Goal: Task Accomplishment & Management: Complete application form

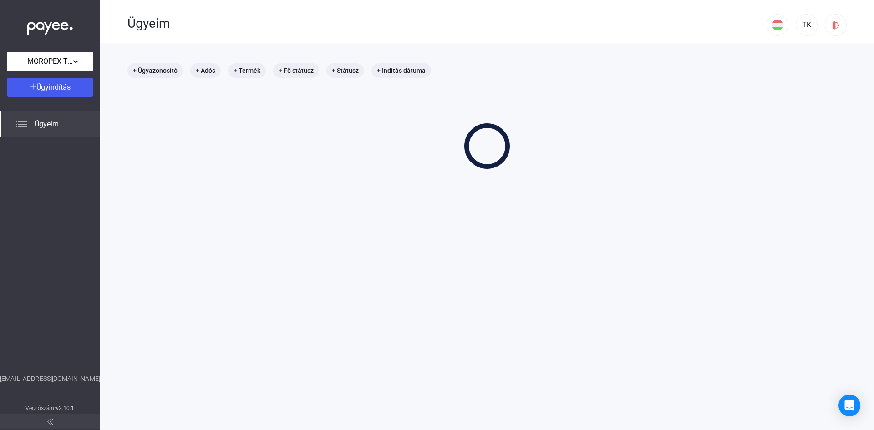
drag, startPoint x: 407, startPoint y: 101, endPoint x: 401, endPoint y: 106, distance: 7.8
click at [401, 105] on div "+ Ügyazonosító + Adós + Termék + Fő státusz + Státusz + Indítás dátuma" at bounding box center [486, 116] width 719 height 106
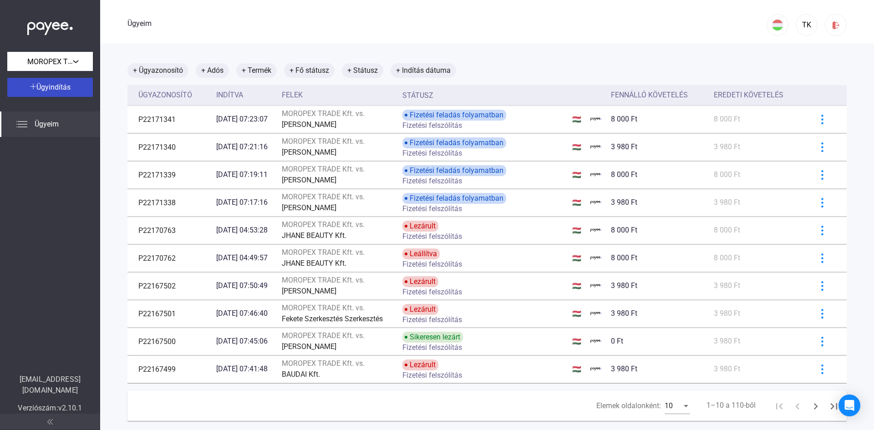
click at [50, 83] on font "Ügyindítás" at bounding box center [53, 87] width 34 height 9
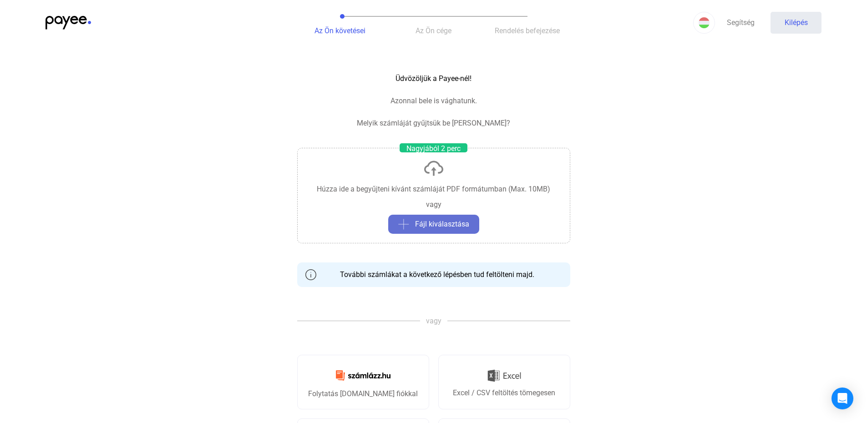
click at [452, 222] on font "Fájl kiválasztása" at bounding box center [442, 224] width 54 height 9
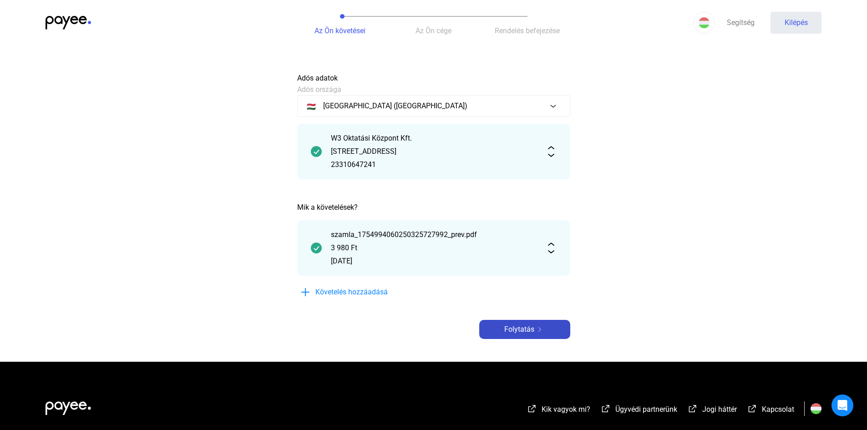
click at [546, 333] on div "Folytatás" at bounding box center [525, 329] width 86 height 11
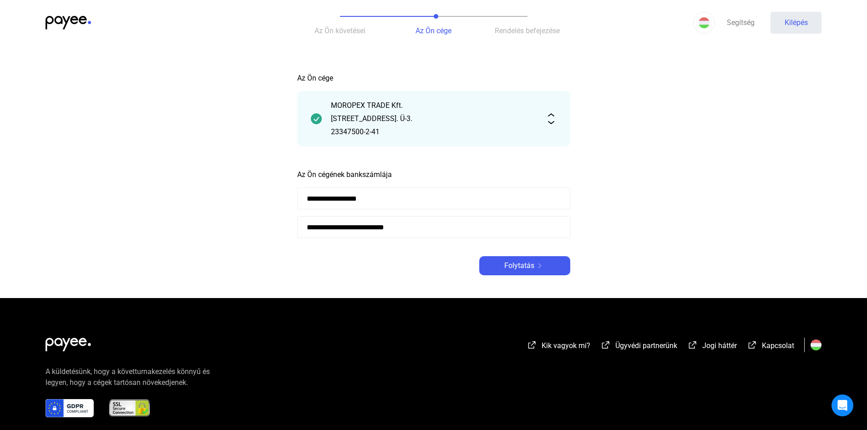
click at [532, 269] on font "Folytatás" at bounding box center [519, 265] width 30 height 9
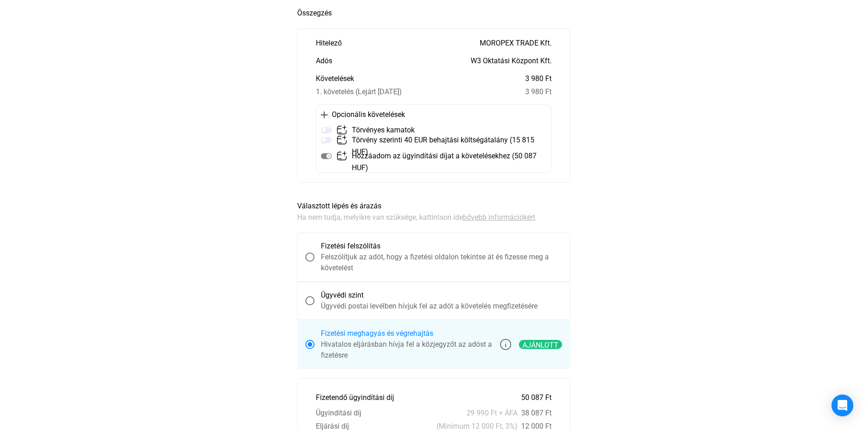
scroll to position [46, 0]
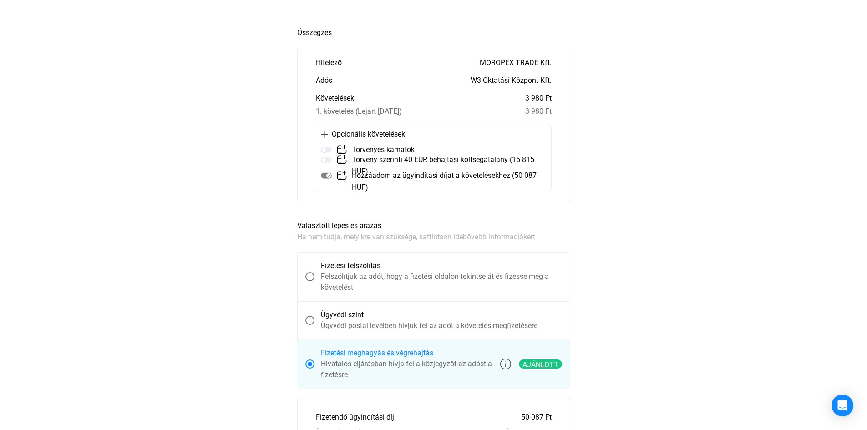
click at [311, 275] on span at bounding box center [309, 276] width 9 height 9
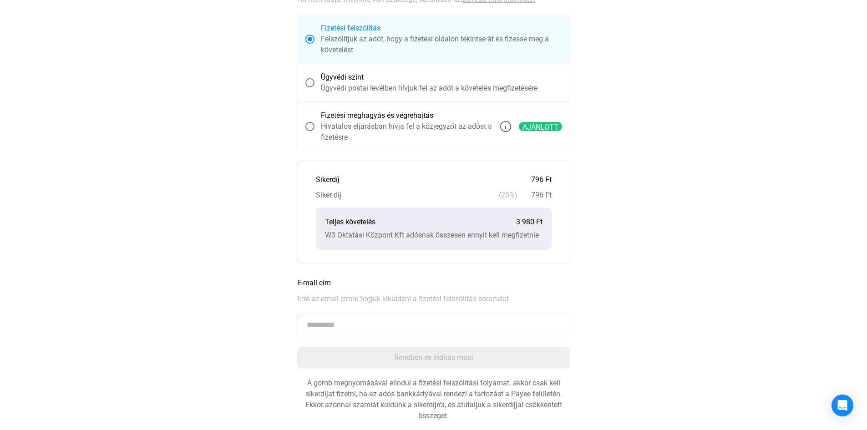
scroll to position [228, 0]
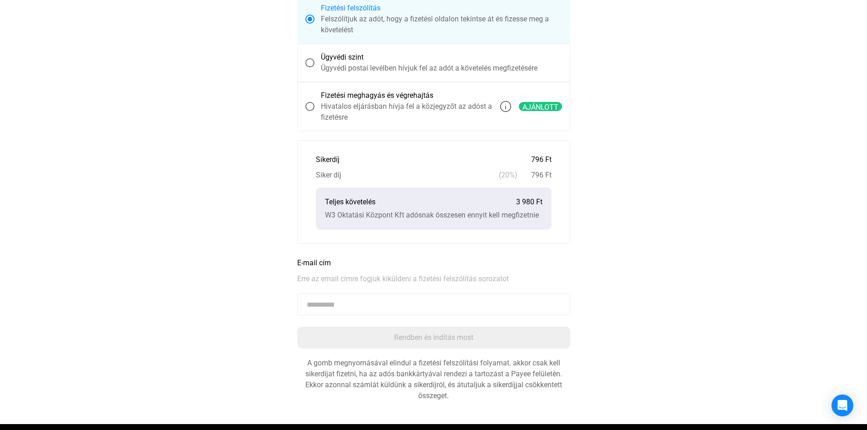
click at [335, 308] on input at bounding box center [433, 305] width 273 height 22
paste input "**********"
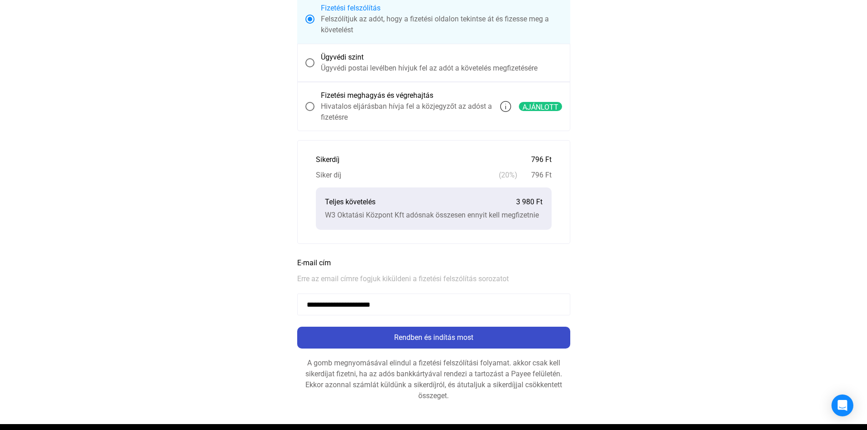
type input "**********"
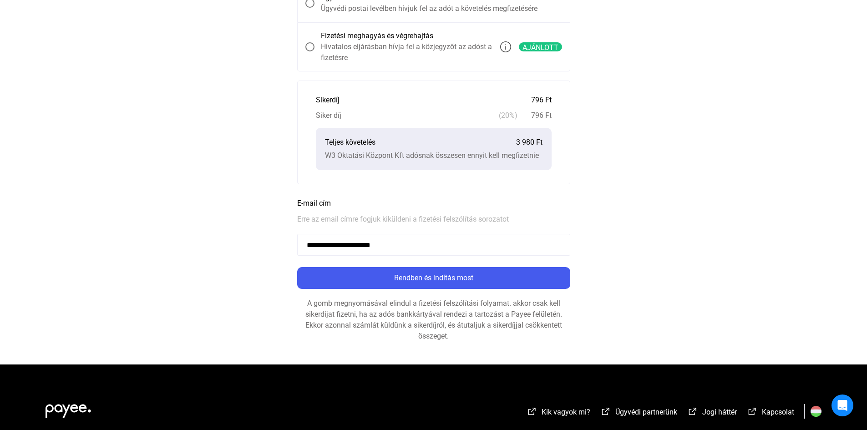
scroll to position [401, 0]
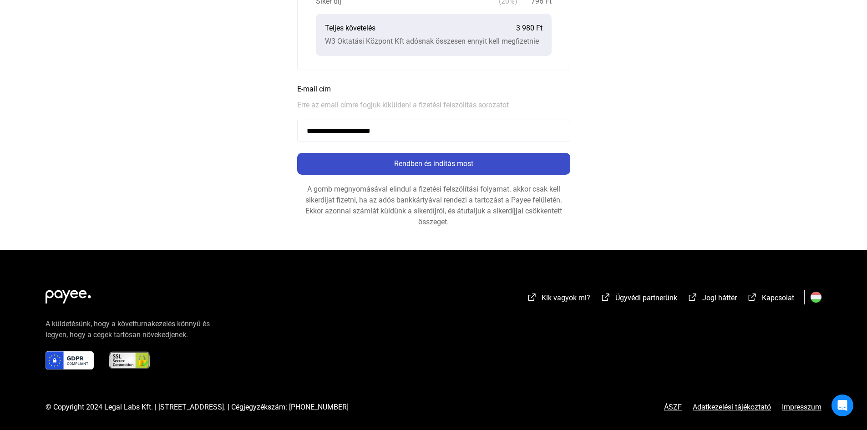
click at [447, 163] on font "Rendben és indítás most" at bounding box center [433, 163] width 79 height 9
